Goal: Navigation & Orientation: Find specific page/section

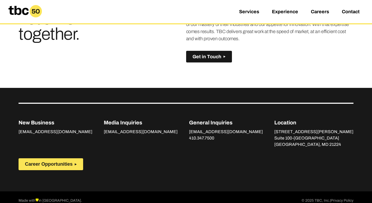
scroll to position [387, 0]
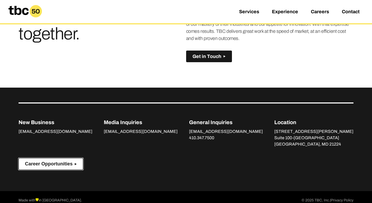
click at [59, 161] on span "Career Opportunities" at bounding box center [49, 164] width 48 height 6
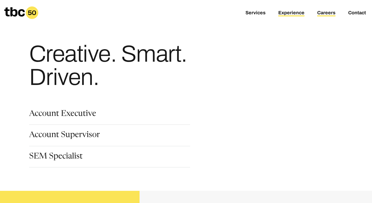
click at [300, 12] on link "Experience" at bounding box center [291, 13] width 26 height 6
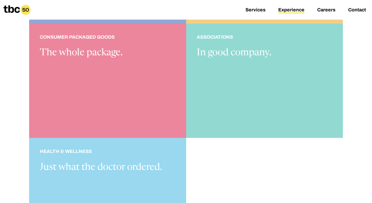
scroll to position [481, 0]
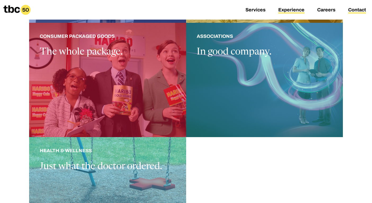
click at [355, 9] on link "Contact" at bounding box center [357, 10] width 18 height 6
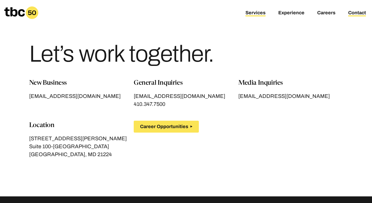
click at [258, 14] on link "Services" at bounding box center [255, 13] width 20 height 6
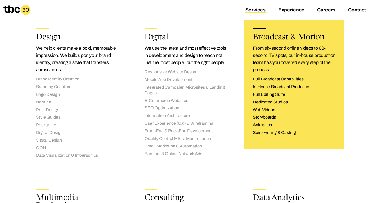
scroll to position [482, 0]
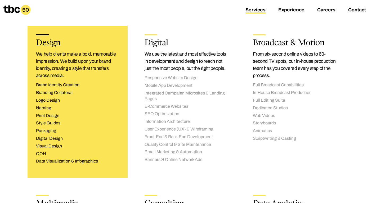
click at [55, 44] on h2 "Design" at bounding box center [77, 43] width 83 height 8
click at [47, 40] on h2 "Design" at bounding box center [77, 43] width 83 height 8
click at [55, 146] on li "Visual Design" at bounding box center [77, 146] width 83 height 6
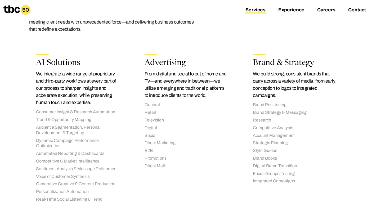
scroll to position [0, 0]
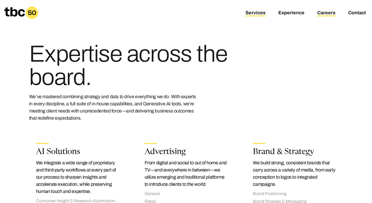
click at [332, 13] on link "Careers" at bounding box center [326, 13] width 18 height 6
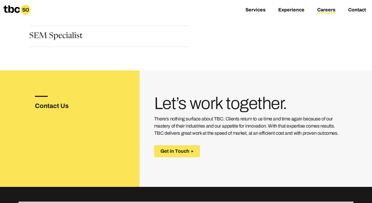
scroll to position [123, 0]
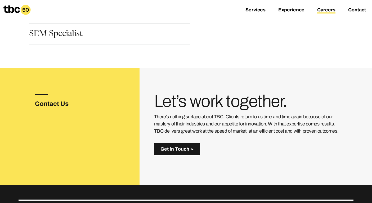
click at [174, 150] on span "Get in Touch" at bounding box center [174, 149] width 29 height 6
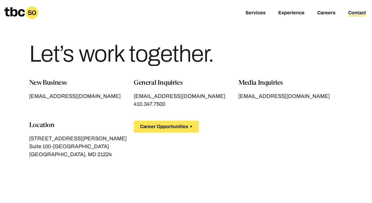
click at [13, 12] on icon at bounding box center [21, 12] width 34 height 13
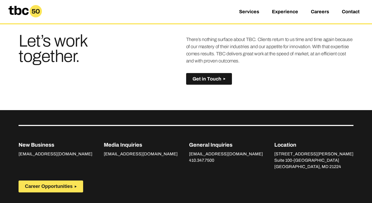
scroll to position [362, 0]
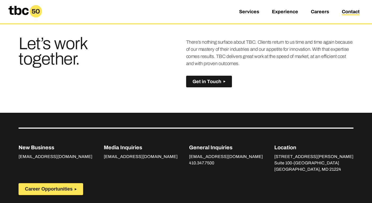
click at [355, 12] on link "Contact" at bounding box center [351, 12] width 18 height 6
